Goal: Task Accomplishment & Management: Manage account settings

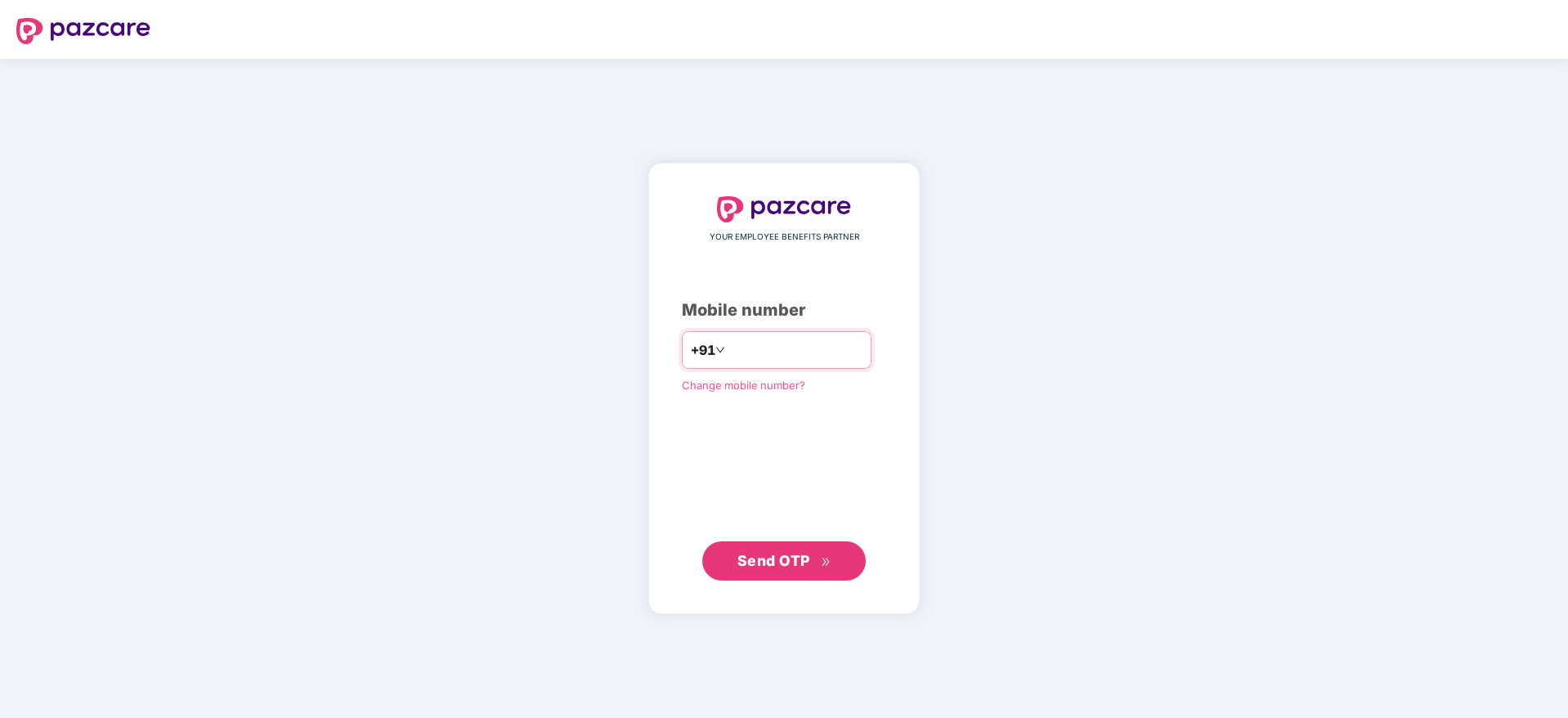
type input "**********"
click at [790, 565] on span "Send OTP" at bounding box center [774, 560] width 73 height 17
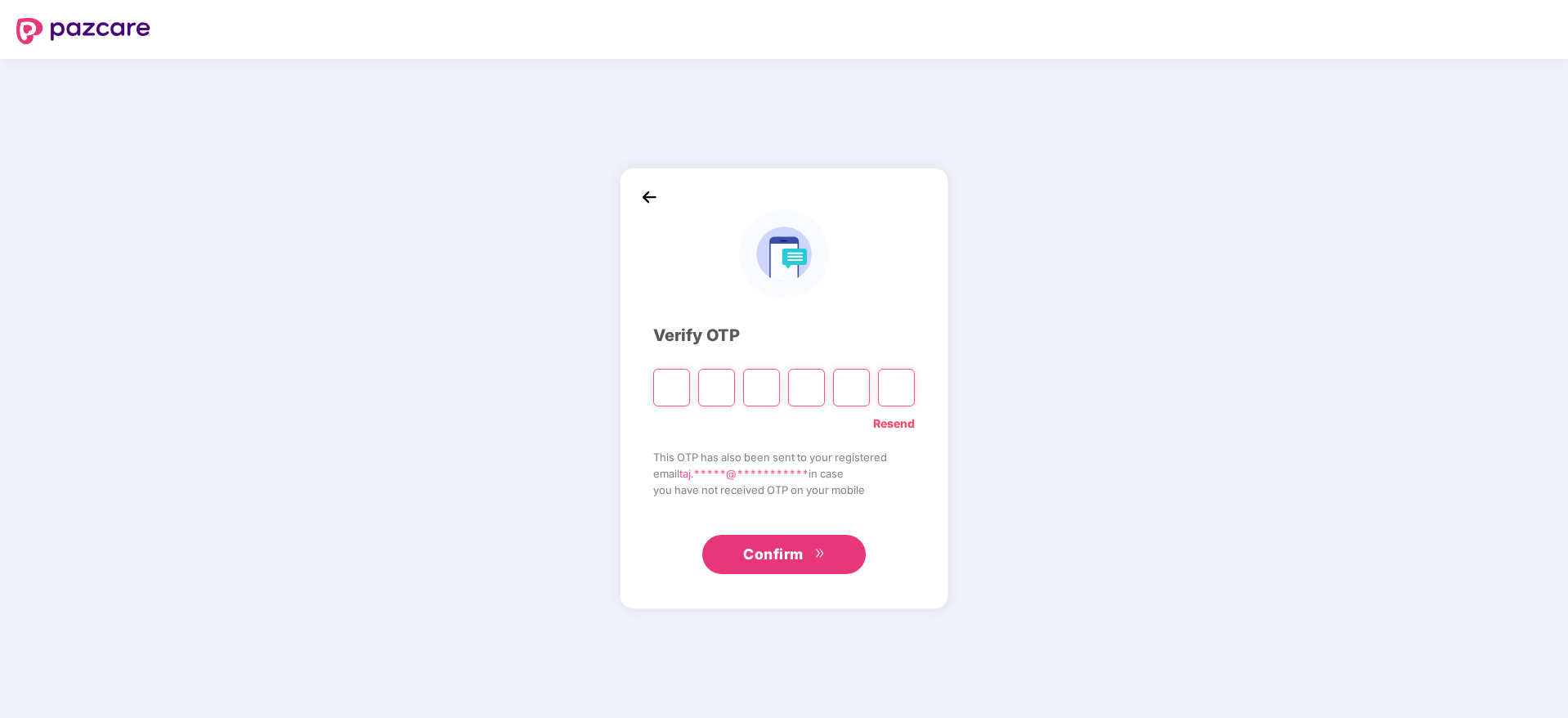
click at [667, 384] on input "Please enter verification code. Digit 1" at bounding box center [672, 387] width 36 height 37
paste input "*"
type input "*"
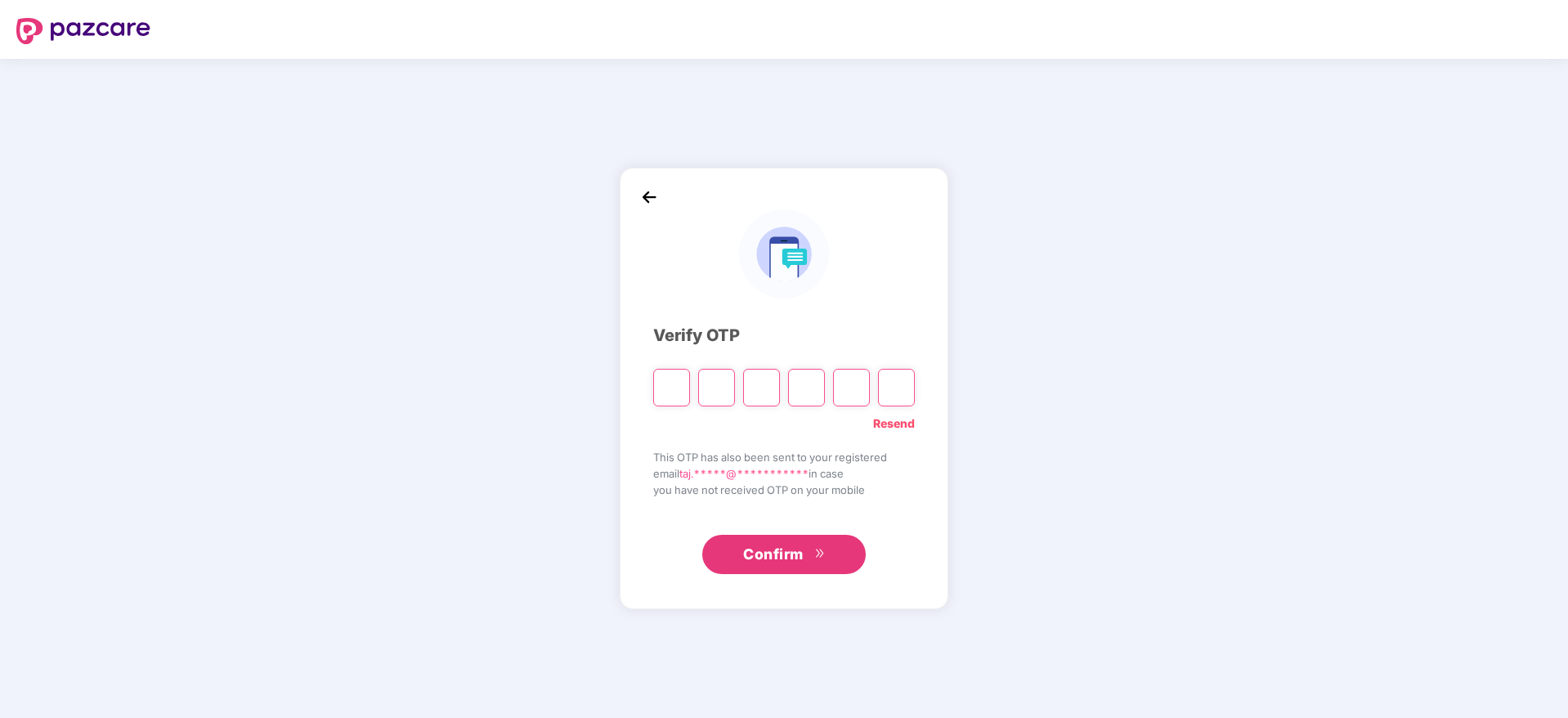
type input "*"
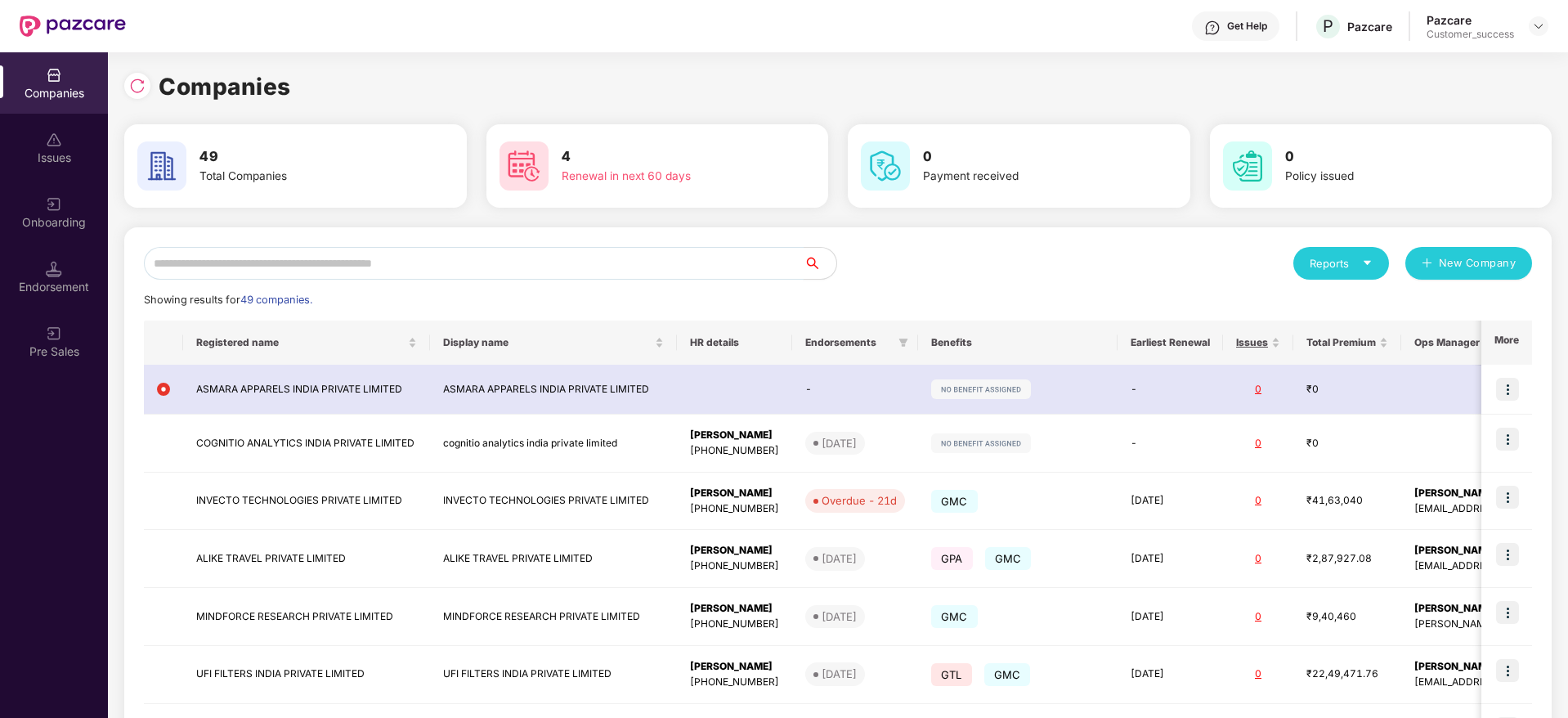
click at [415, 262] on input "text" at bounding box center [473, 263] width 659 height 33
